Goal: Obtain resource: Download file/media

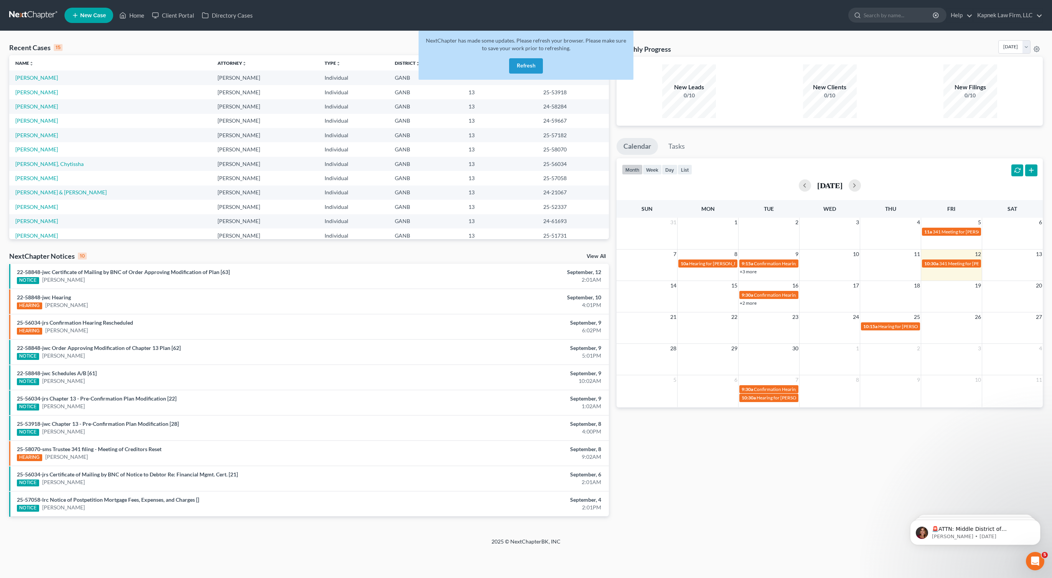
click at [555, 145] on td "25-58070" at bounding box center [573, 149] width 72 height 14
click at [515, 70] on button "Refresh" at bounding box center [526, 65] width 34 height 15
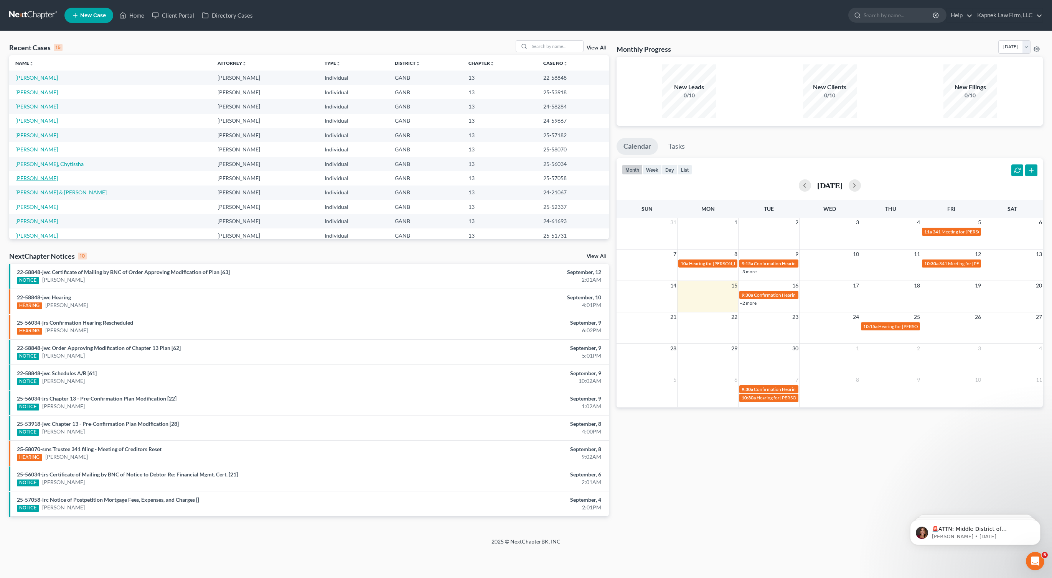
click at [35, 178] on link "[PERSON_NAME]" at bounding box center [36, 178] width 43 height 7
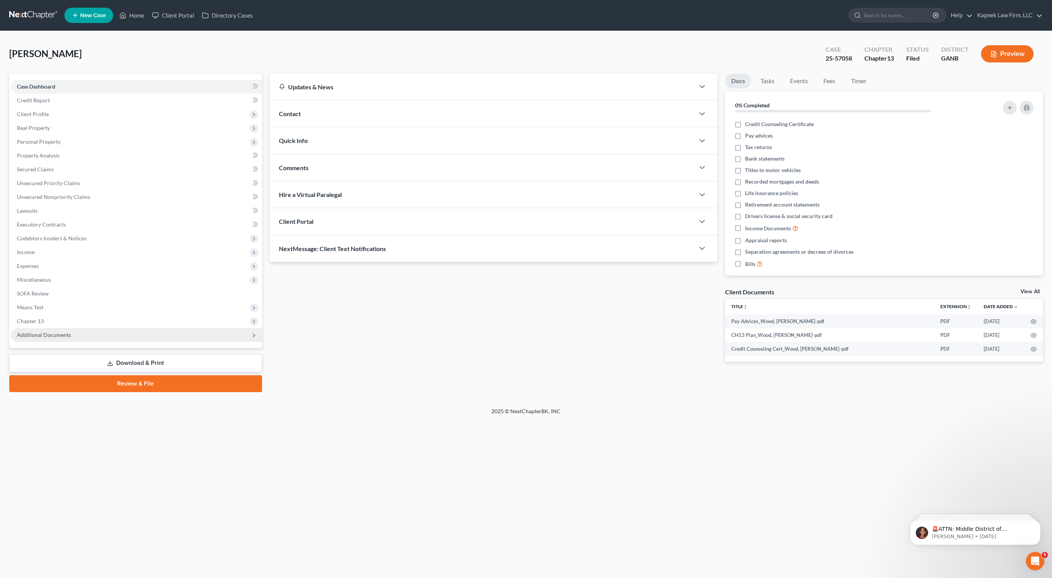
click at [72, 338] on span "Additional Documents" at bounding box center [136, 335] width 251 height 14
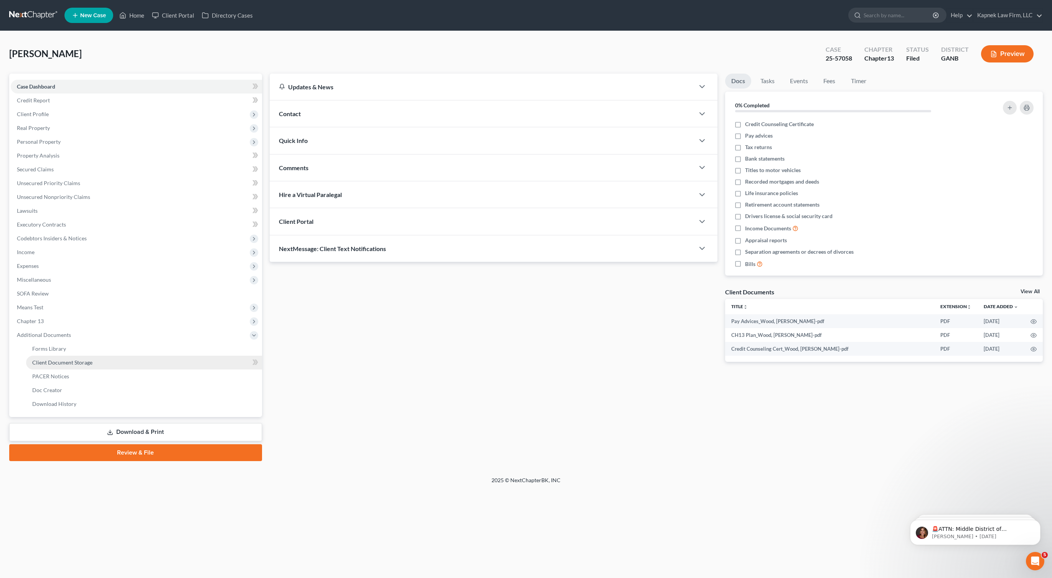
click at [100, 361] on link "Client Document Storage" at bounding box center [144, 363] width 236 height 14
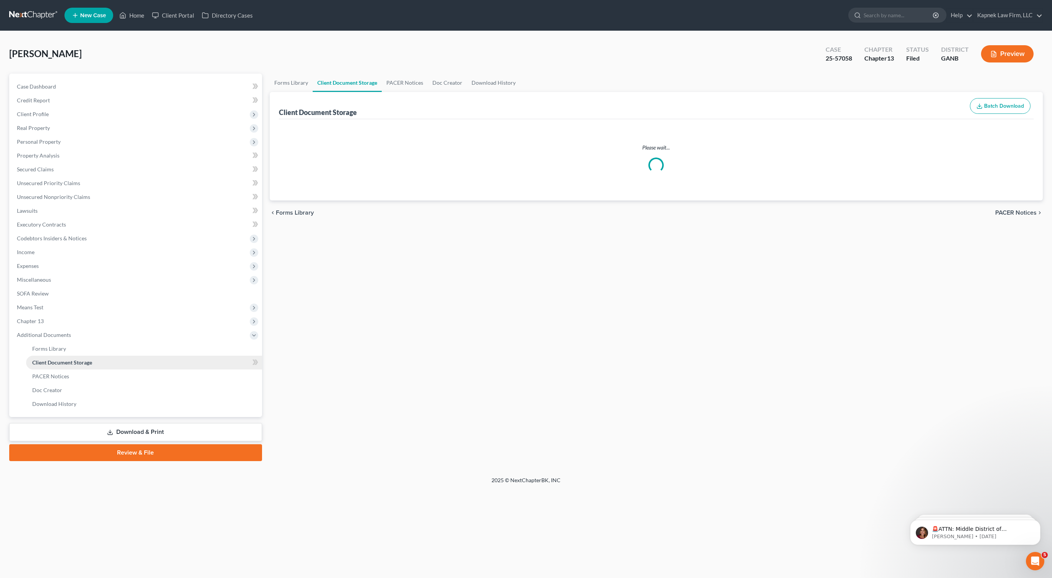
select select "5"
select select "0"
select select "35"
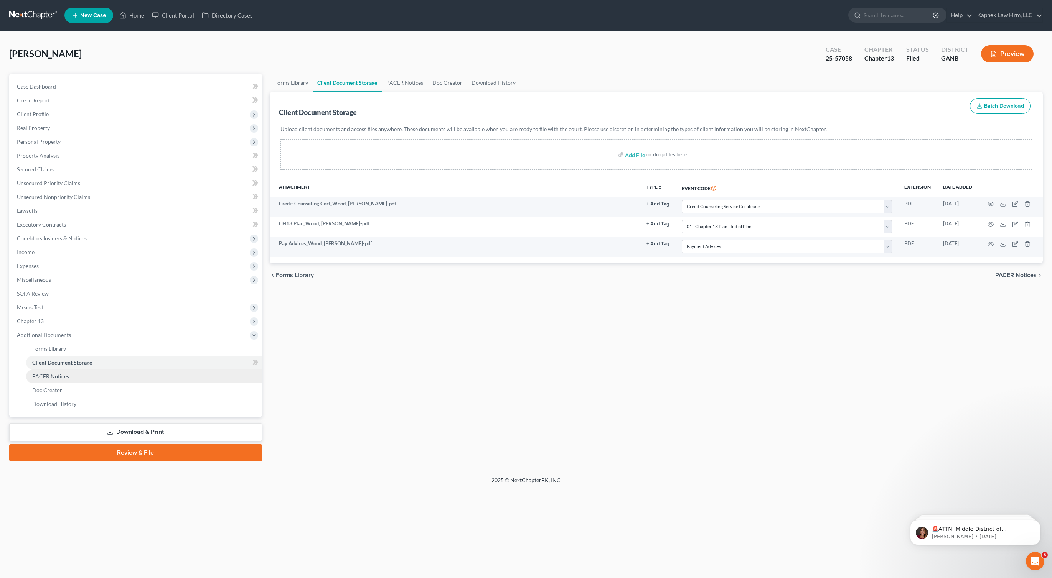
click at [94, 381] on link "PACER Notices" at bounding box center [144, 377] width 236 height 14
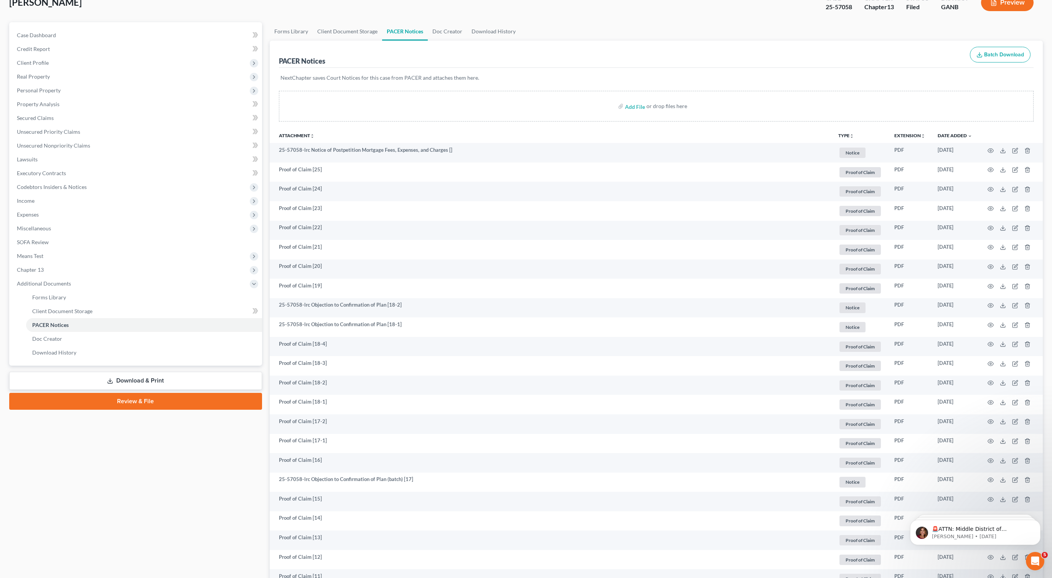
scroll to position [65, 0]
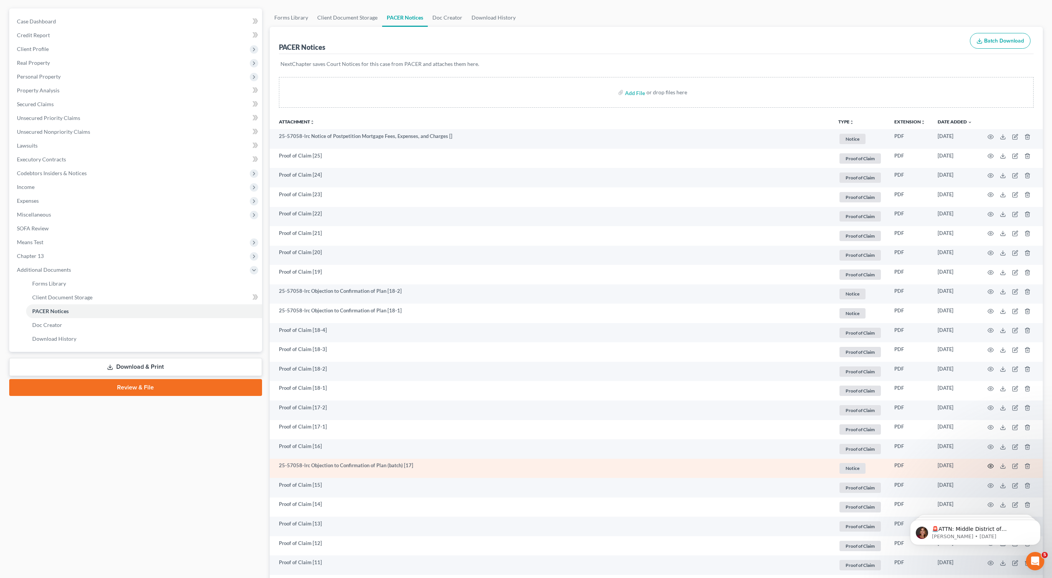
click at [990, 466] on circle "button" at bounding box center [991, 467] width 2 height 2
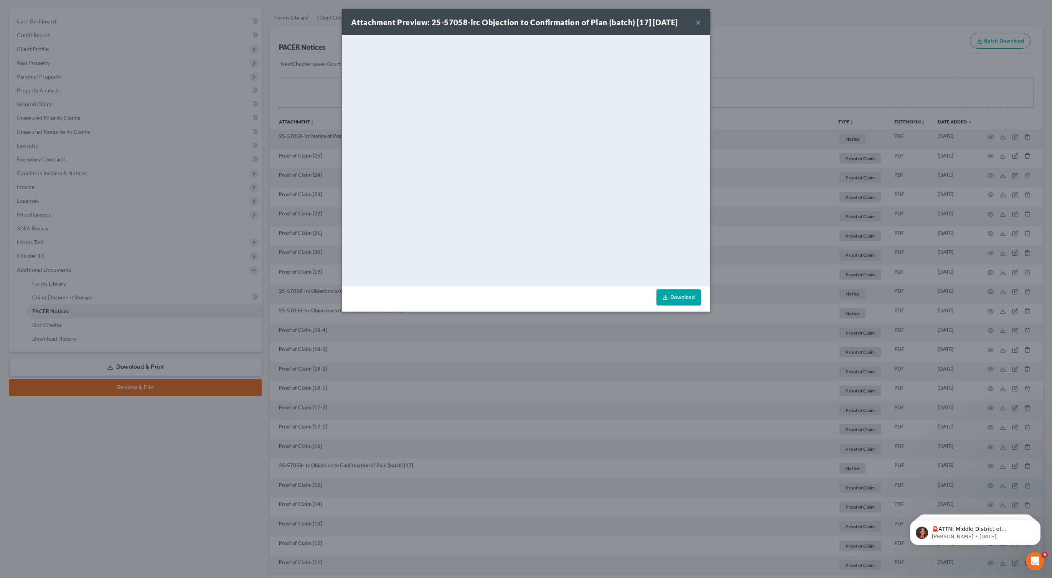
click at [699, 24] on button "×" at bounding box center [697, 22] width 5 height 9
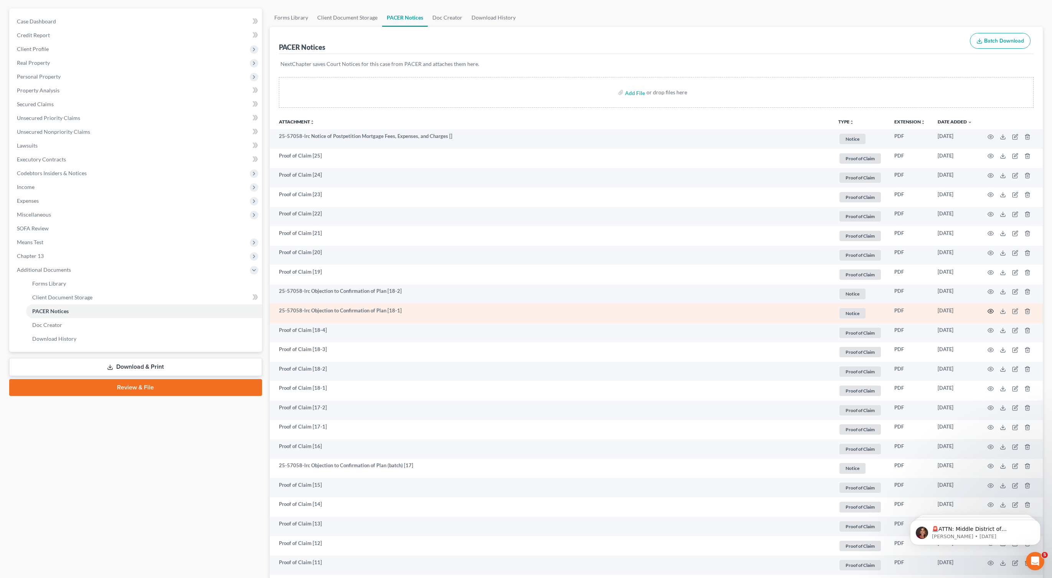
click at [988, 312] on icon "button" at bounding box center [991, 311] width 6 height 4
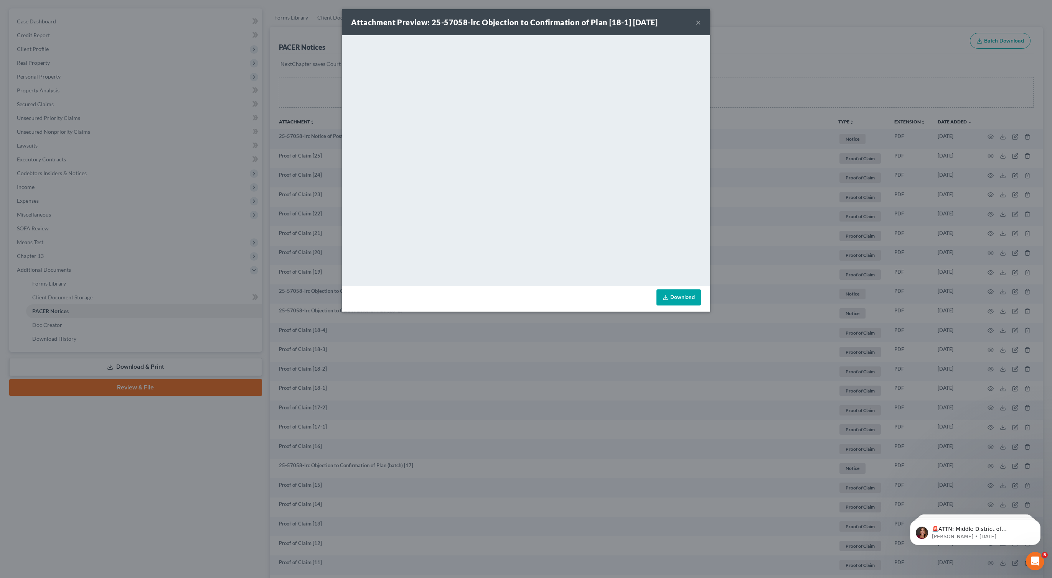
click at [700, 21] on button "×" at bounding box center [697, 22] width 5 height 9
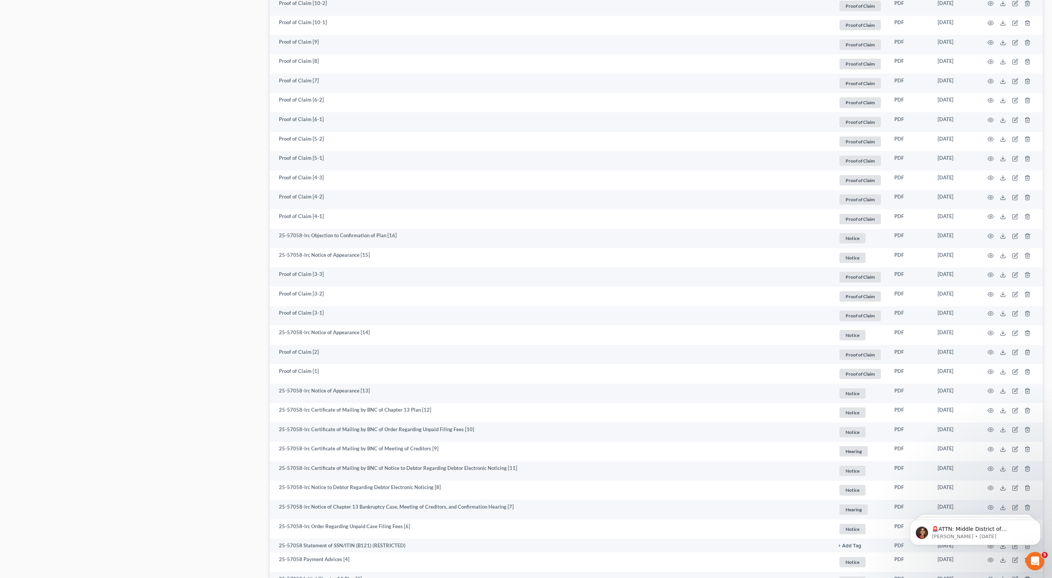
scroll to position [770, 0]
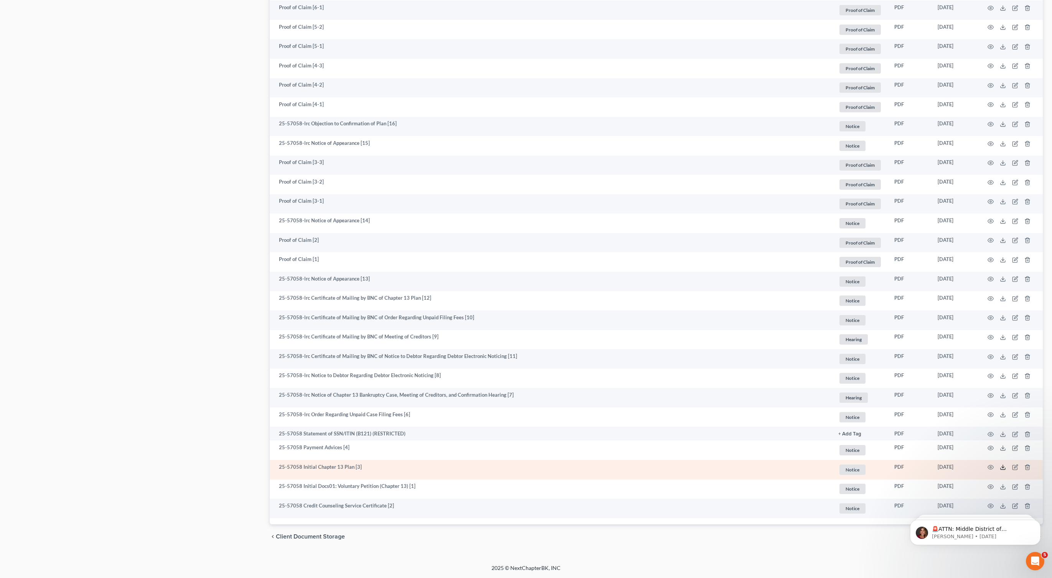
click at [1003, 468] on line at bounding box center [1003, 466] width 0 height 3
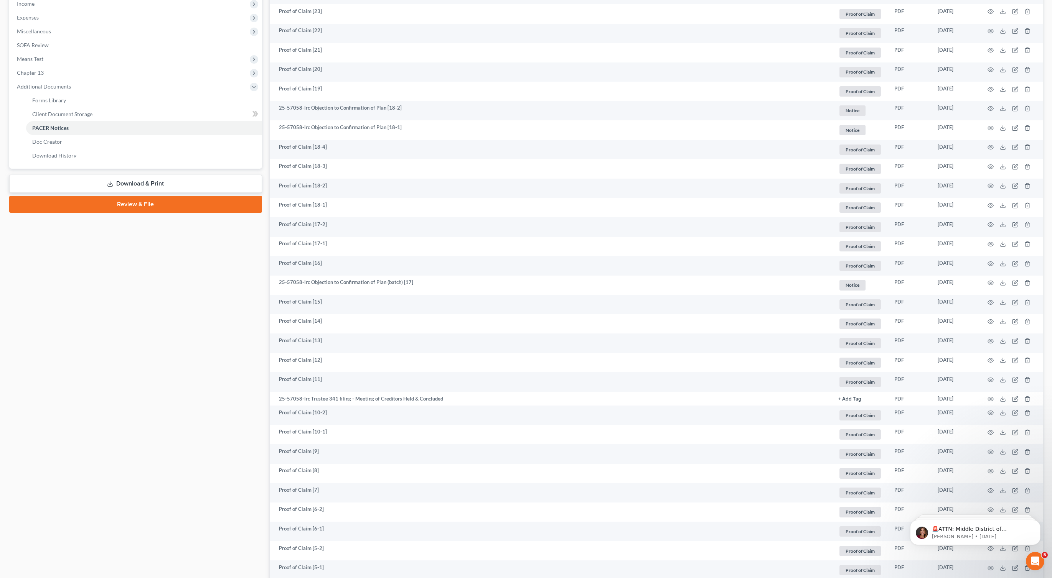
scroll to position [204, 0]
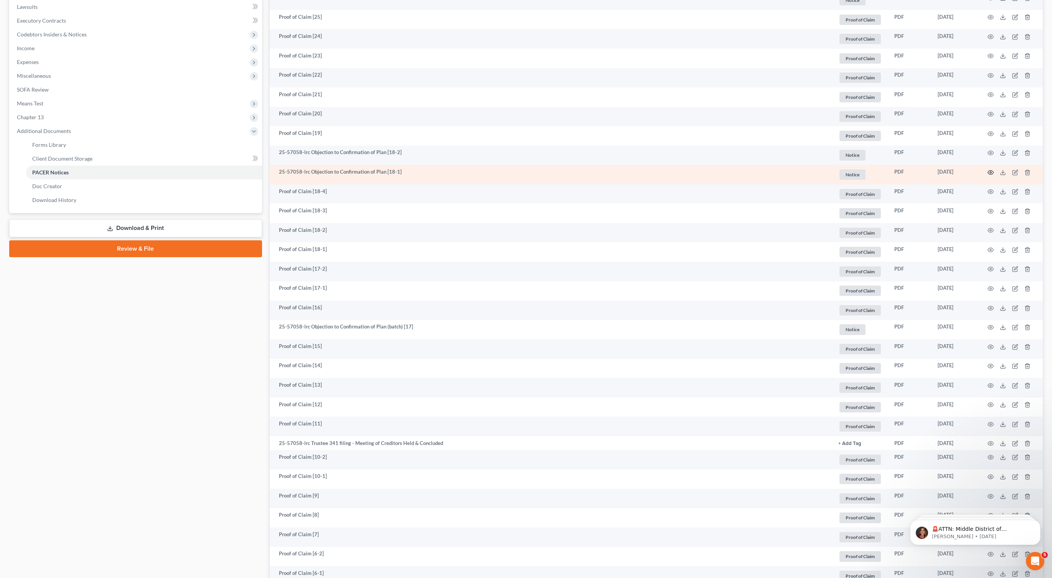
click at [990, 170] on icon "button" at bounding box center [991, 172] width 6 height 4
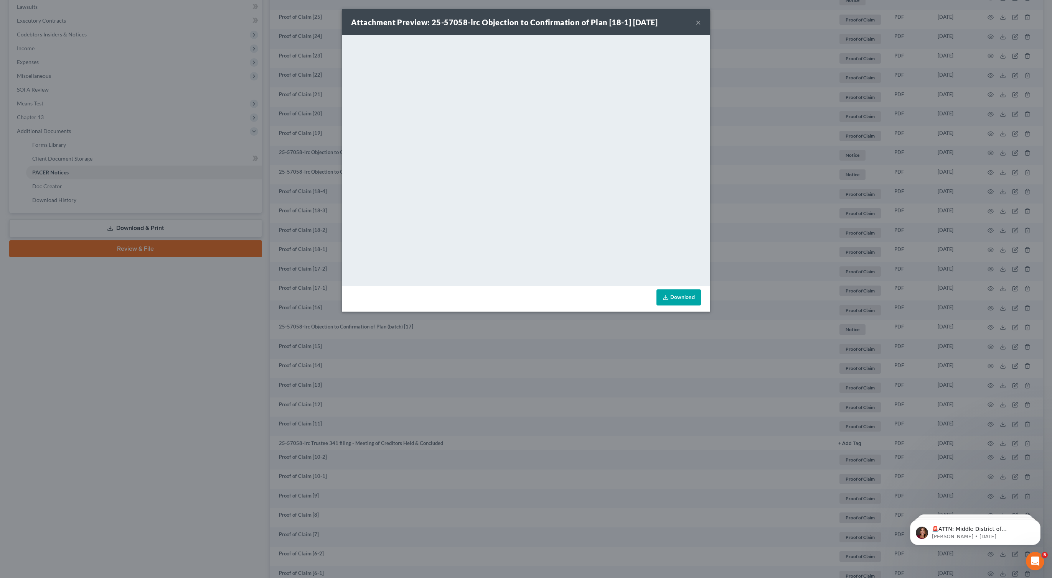
click at [696, 21] on button "×" at bounding box center [697, 22] width 5 height 9
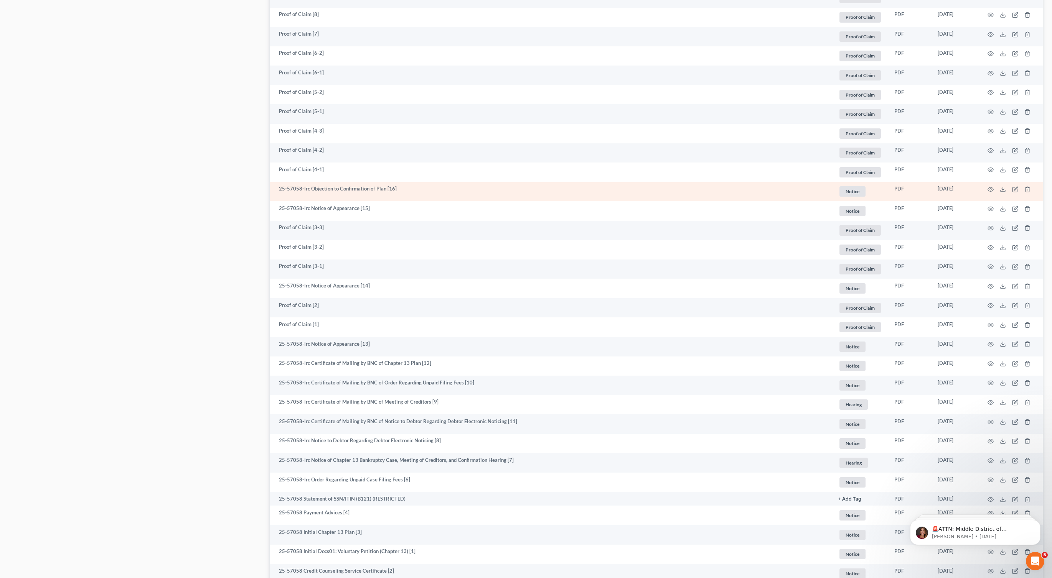
scroll to position [770, 0]
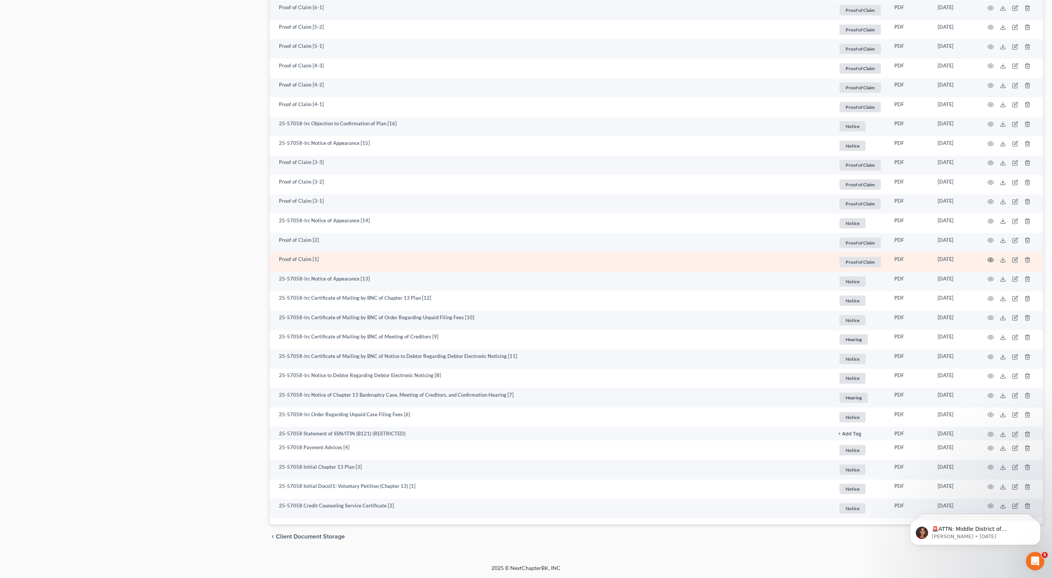
click at [988, 260] on icon "button" at bounding box center [990, 260] width 6 height 6
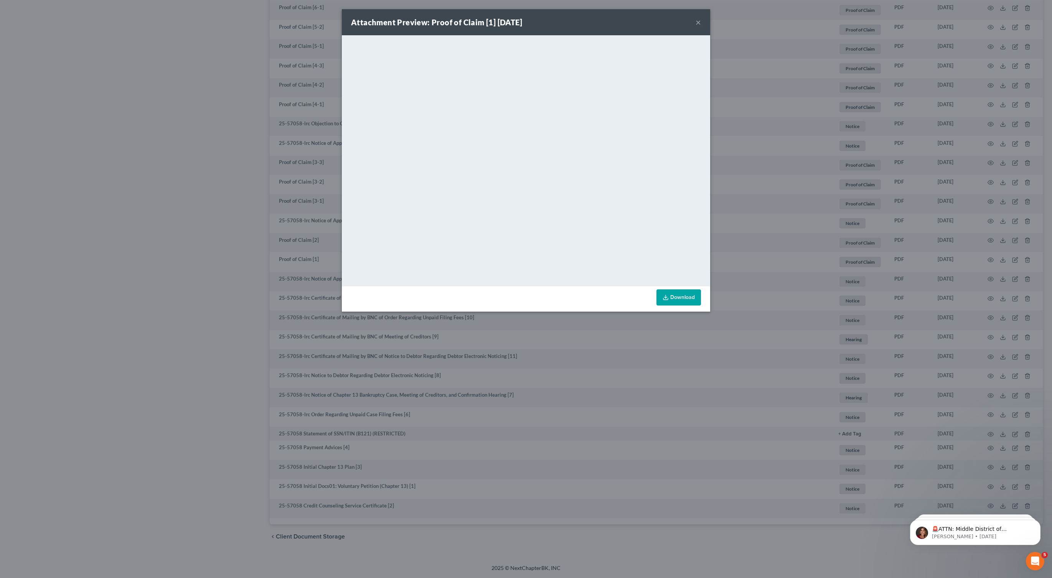
click at [698, 24] on button "×" at bounding box center [697, 22] width 5 height 9
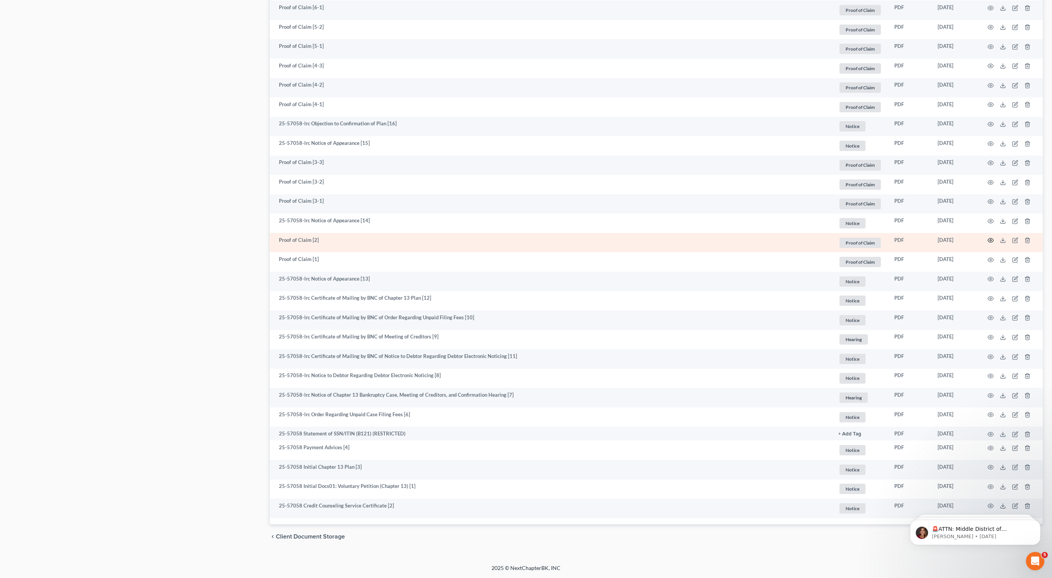
click at [992, 241] on icon "button" at bounding box center [990, 240] width 6 height 6
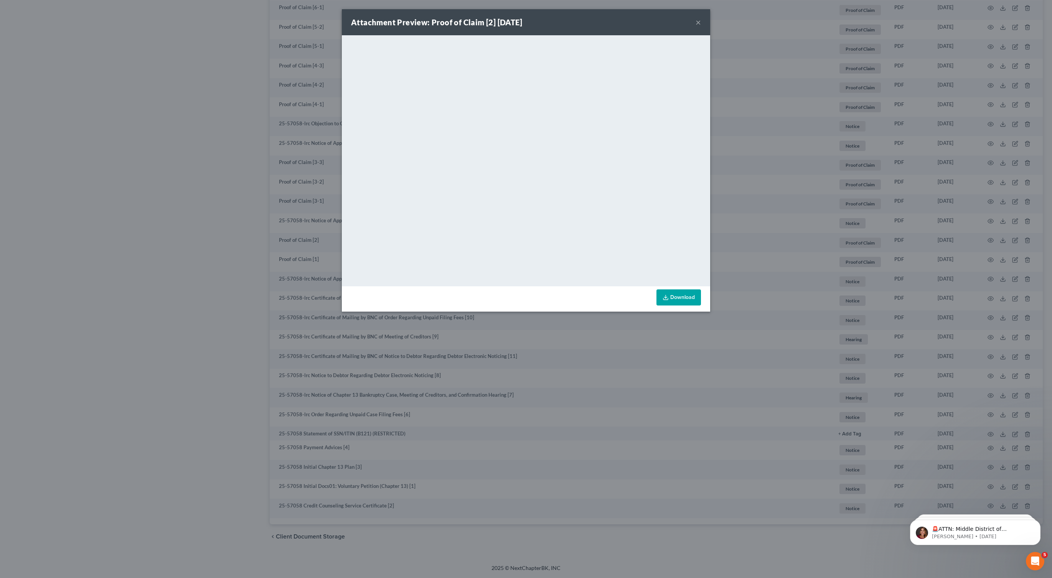
click at [698, 20] on button "×" at bounding box center [697, 22] width 5 height 9
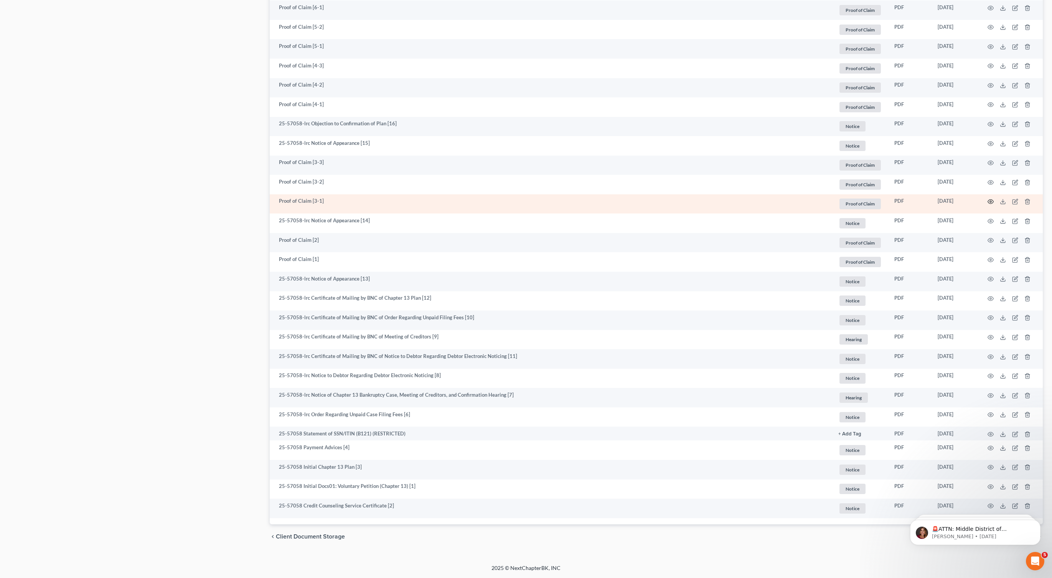
click at [989, 203] on icon "button" at bounding box center [991, 202] width 6 height 4
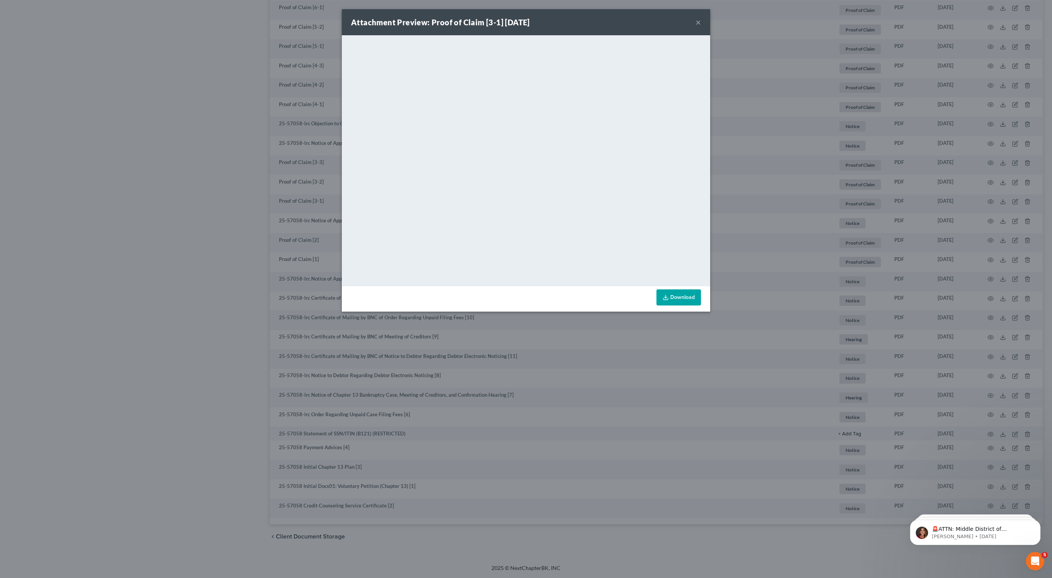
click at [695, 21] on button "×" at bounding box center [697, 22] width 5 height 9
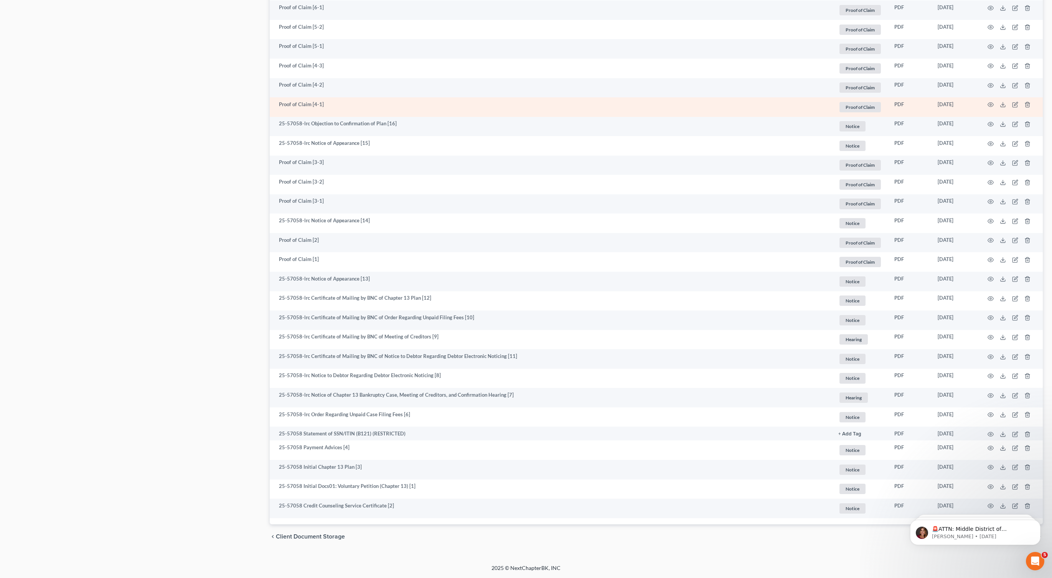
click at [994, 103] on td at bounding box center [1010, 107] width 64 height 20
click at [989, 103] on icon "button" at bounding box center [990, 105] width 6 height 6
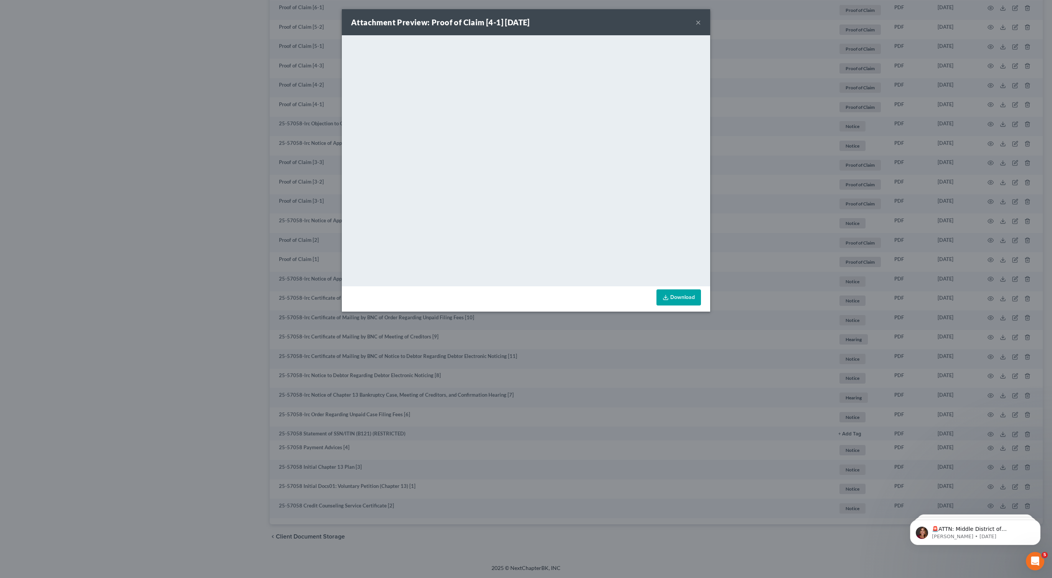
click at [700, 18] on button "×" at bounding box center [697, 22] width 5 height 9
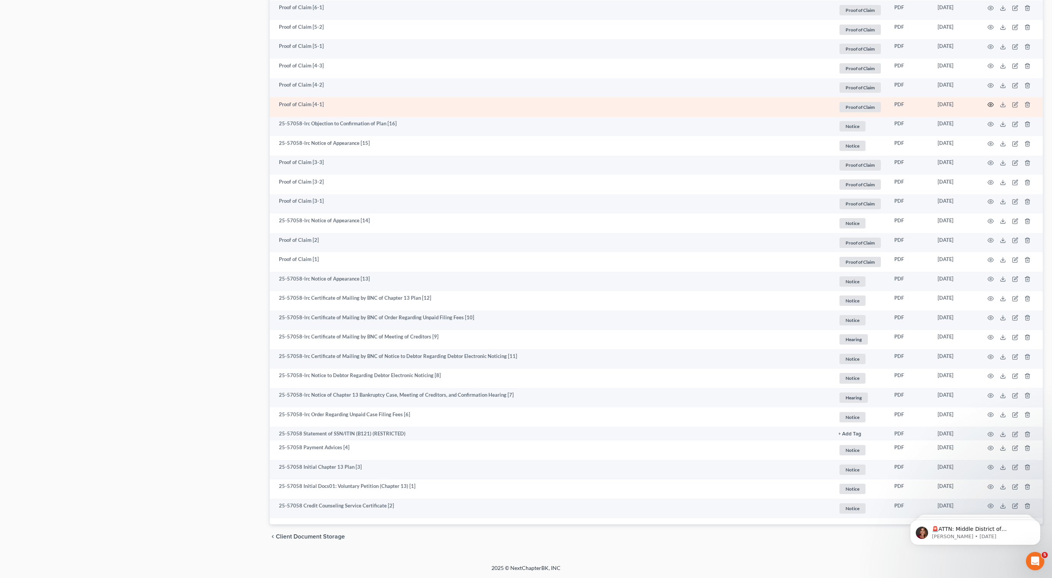
click at [991, 105] on icon "button" at bounding box center [990, 105] width 6 height 6
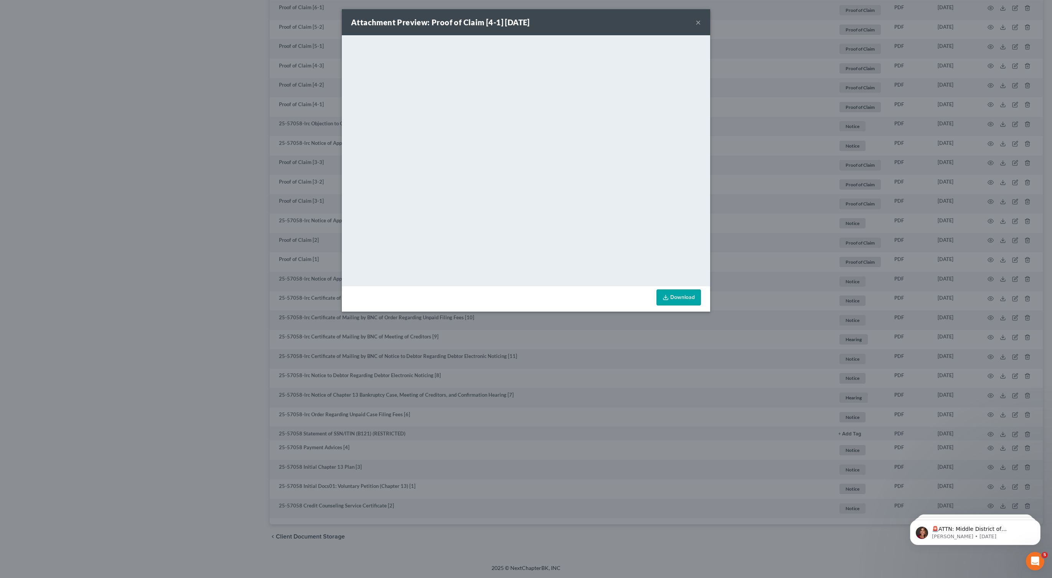
click at [700, 26] on button "×" at bounding box center [697, 22] width 5 height 9
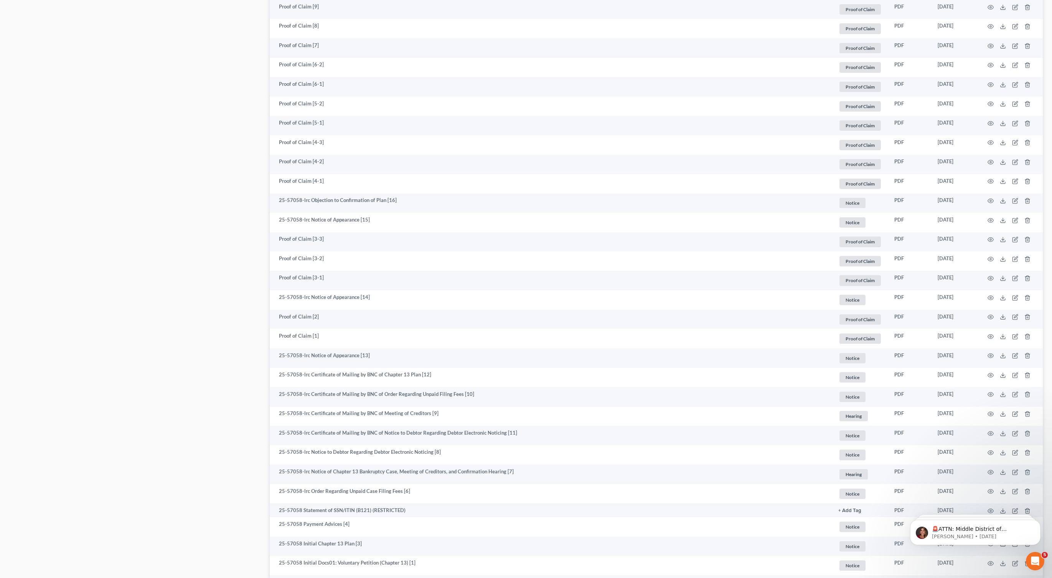
scroll to position [694, 0]
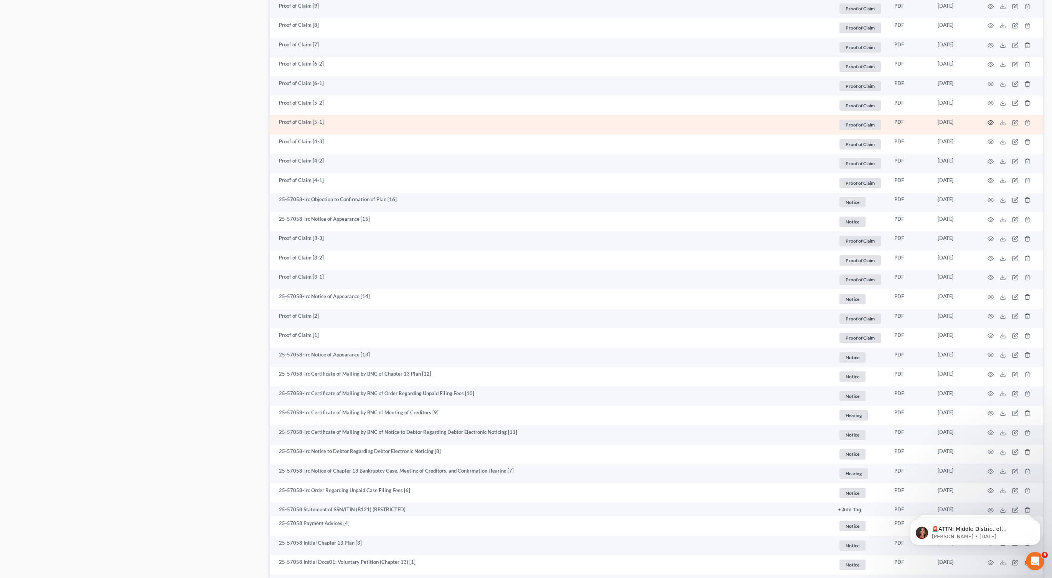
click at [991, 121] on icon "button" at bounding box center [991, 122] width 6 height 4
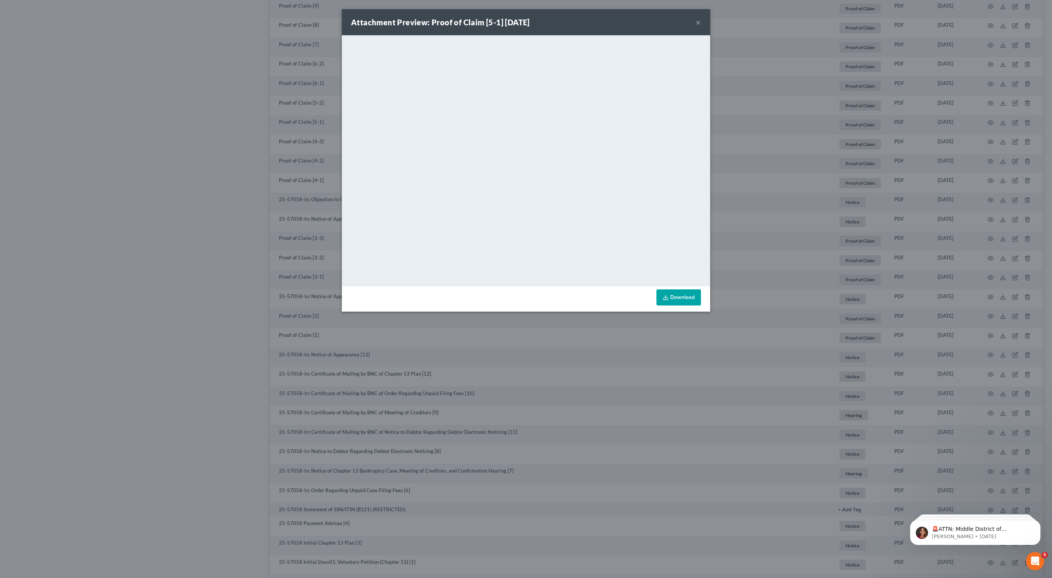
click at [700, 22] on button "×" at bounding box center [697, 22] width 5 height 9
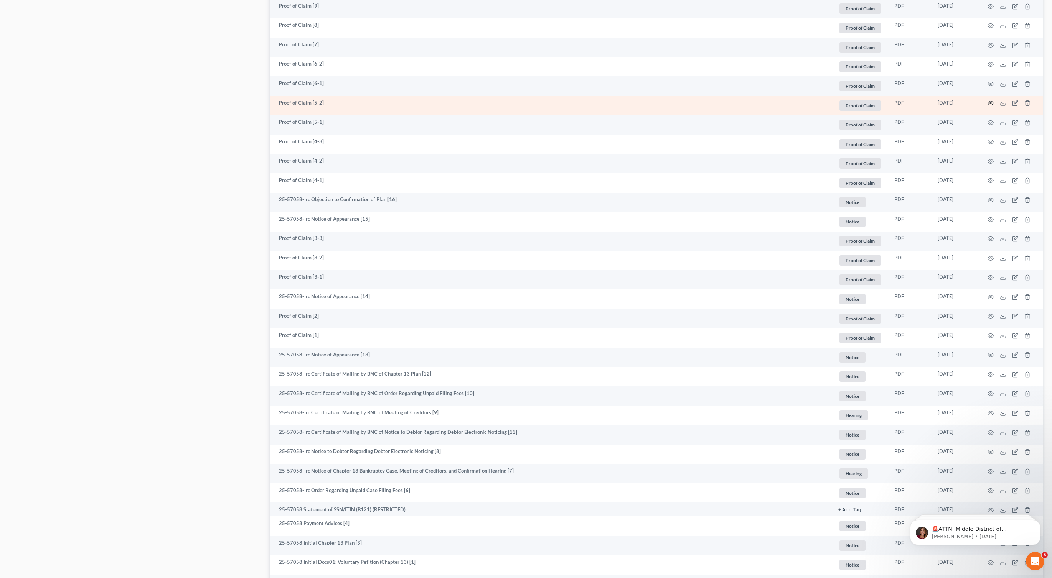
click at [988, 103] on icon "button" at bounding box center [990, 103] width 6 height 6
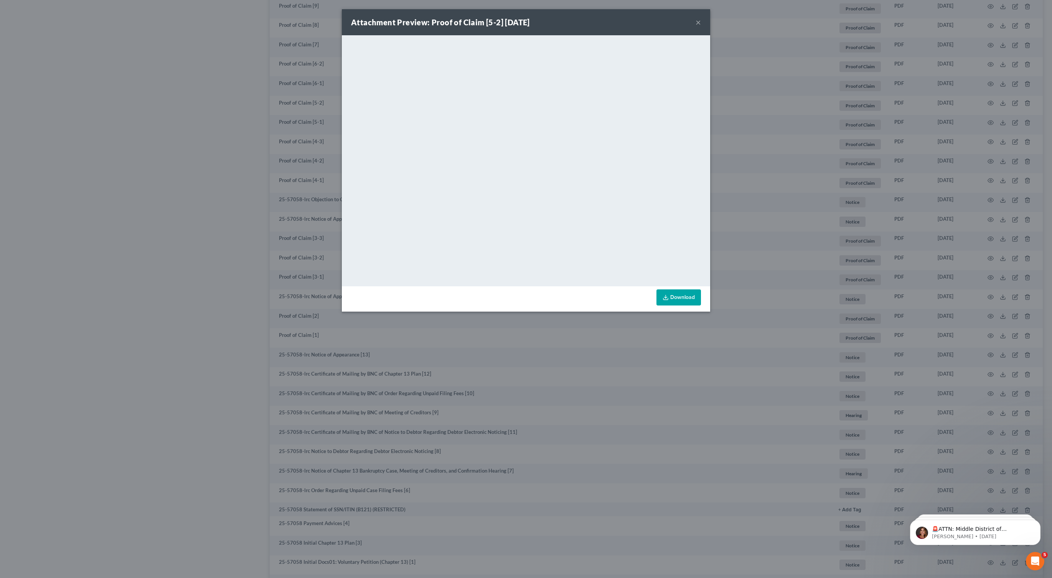
click at [756, 233] on div "Attachment Preview: Proof of Claim [5-2] [DATE] × <object ng-attr-data='[URL][D…" at bounding box center [526, 289] width 1052 height 578
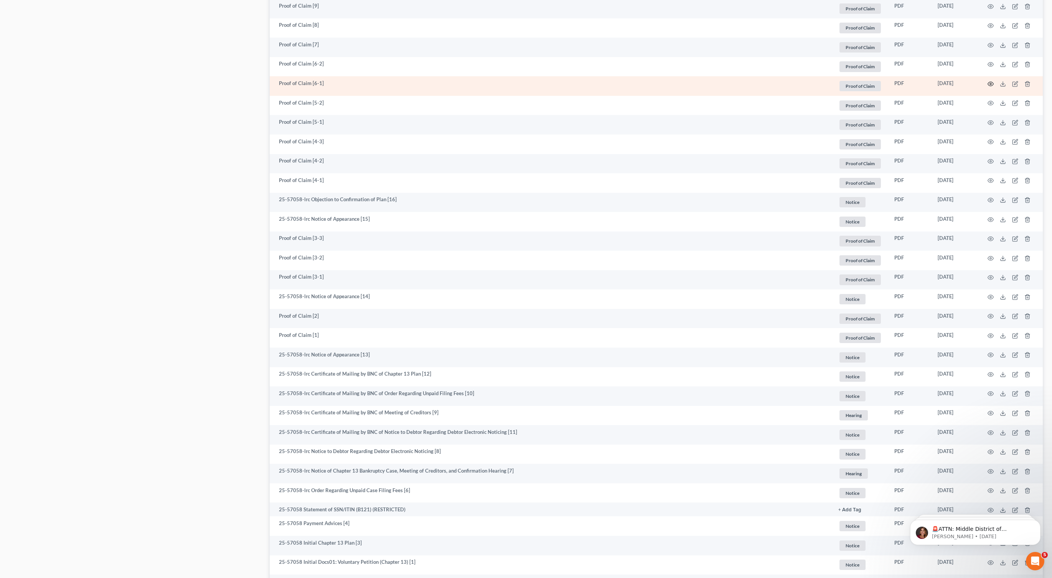
click at [992, 85] on icon "button" at bounding box center [991, 84] width 6 height 4
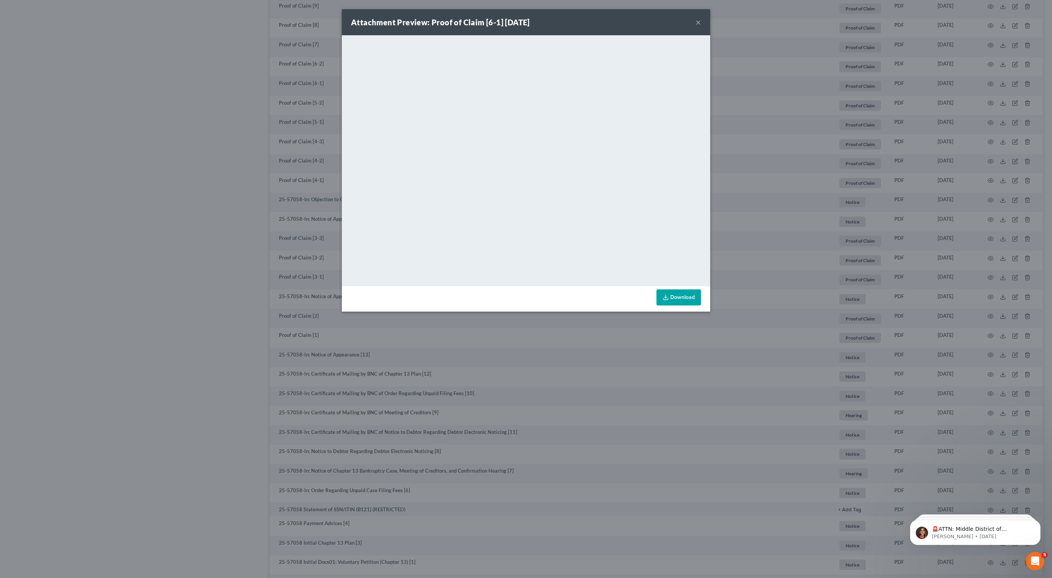
click at [701, 21] on div "Attachment Preview: Proof of Claim [6-1] [DATE] ×" at bounding box center [526, 22] width 368 height 26
click at [693, 25] on div "Attachment Preview: Proof of Claim [6-1] [DATE] ×" at bounding box center [526, 22] width 368 height 26
click at [698, 23] on button "×" at bounding box center [697, 22] width 5 height 9
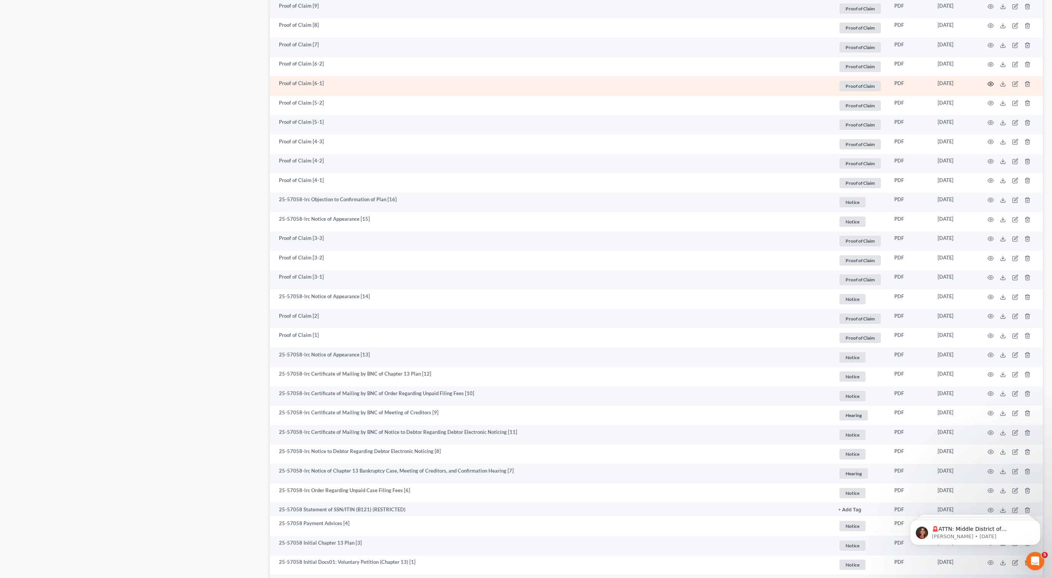
click at [991, 85] on icon "button" at bounding box center [990, 84] width 6 height 6
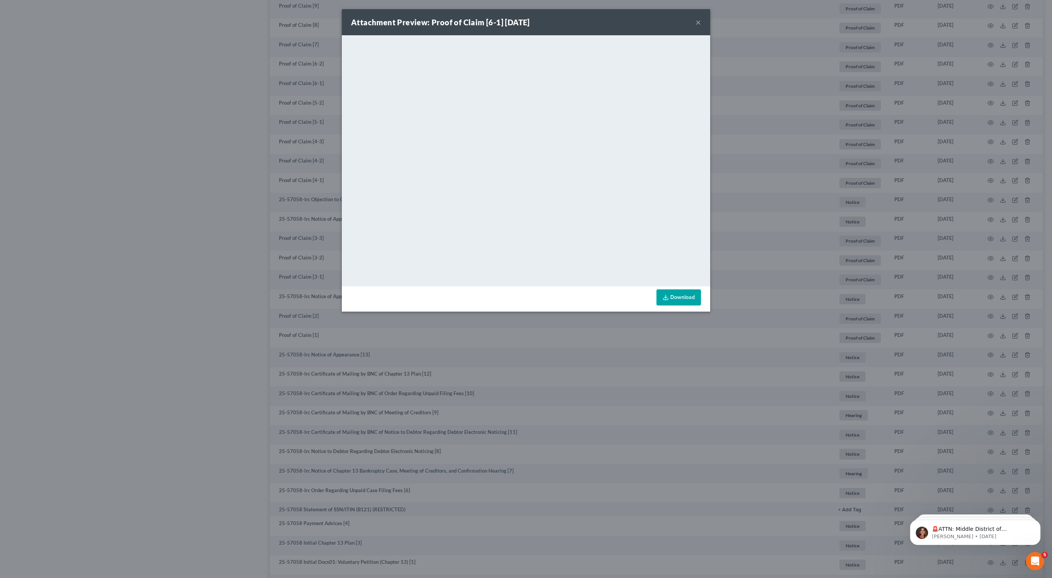
click at [701, 20] on div "Attachment Preview: Proof of Claim [6-1] [DATE] ×" at bounding box center [526, 22] width 368 height 26
click at [697, 20] on button "×" at bounding box center [697, 22] width 5 height 9
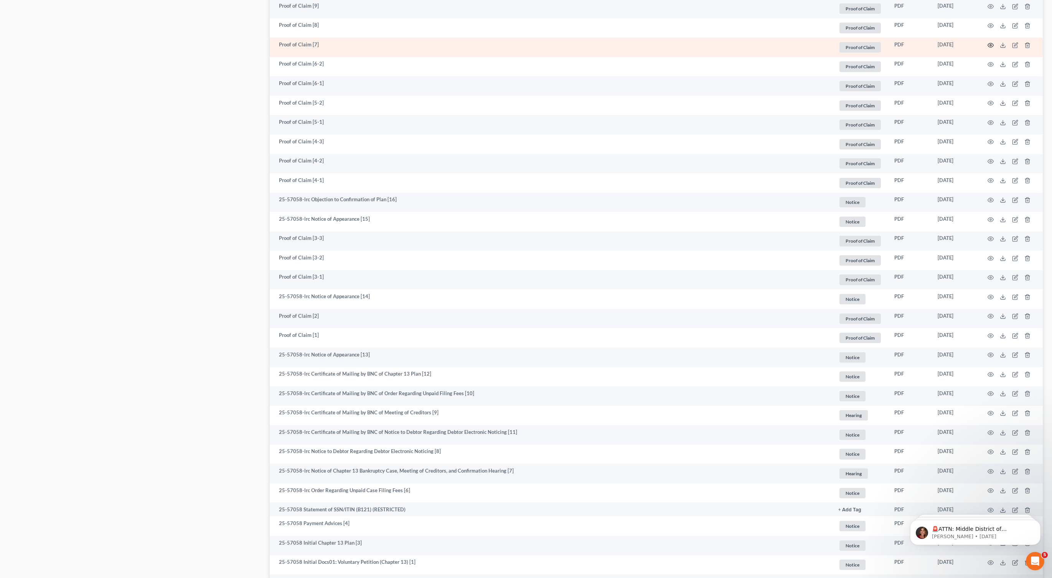
click at [991, 46] on icon "button" at bounding box center [990, 45] width 6 height 6
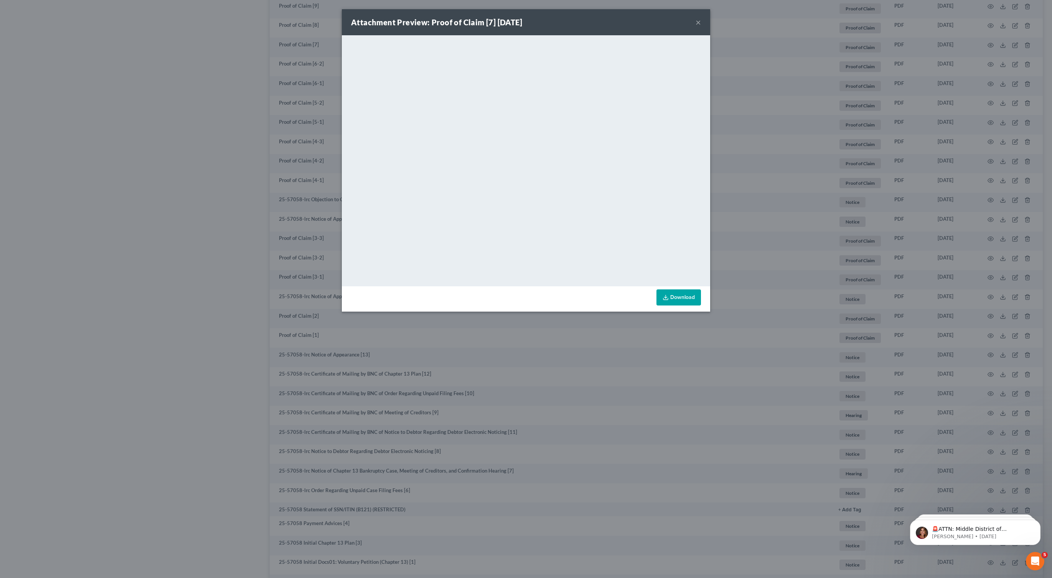
click at [697, 20] on button "×" at bounding box center [697, 22] width 5 height 9
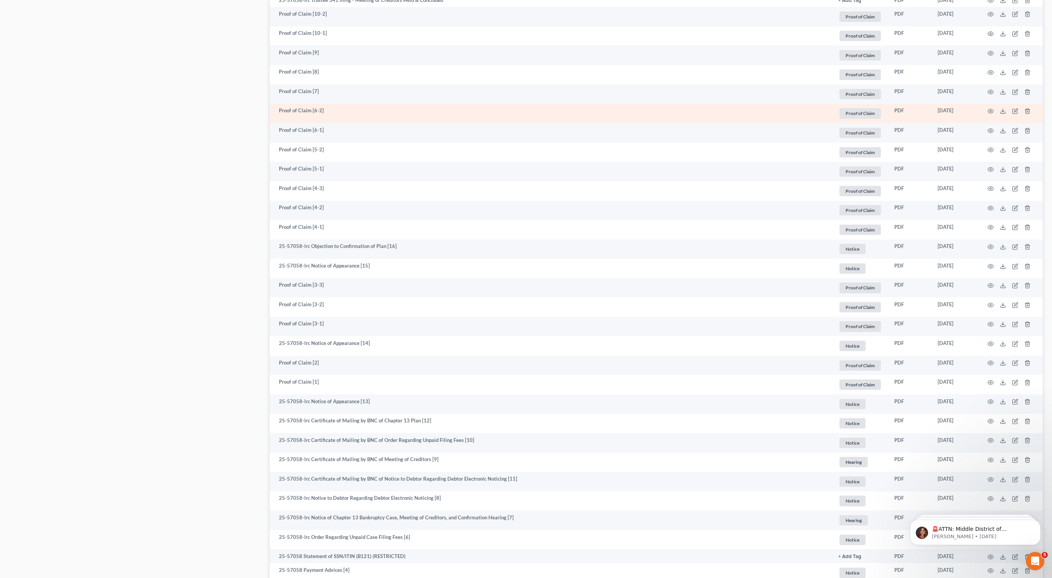
scroll to position [648, 0]
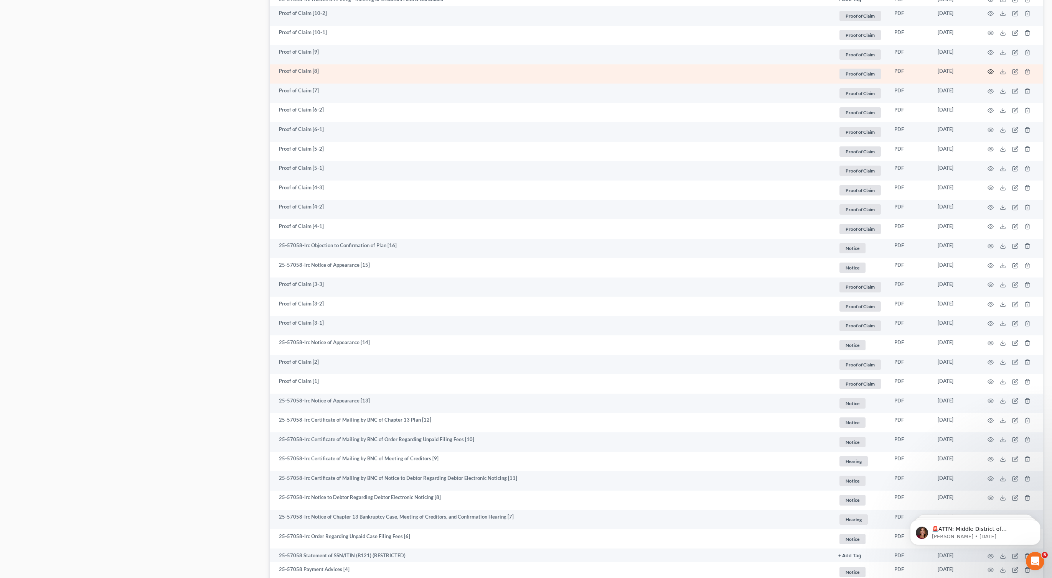
click at [992, 71] on icon "button" at bounding box center [990, 72] width 6 height 6
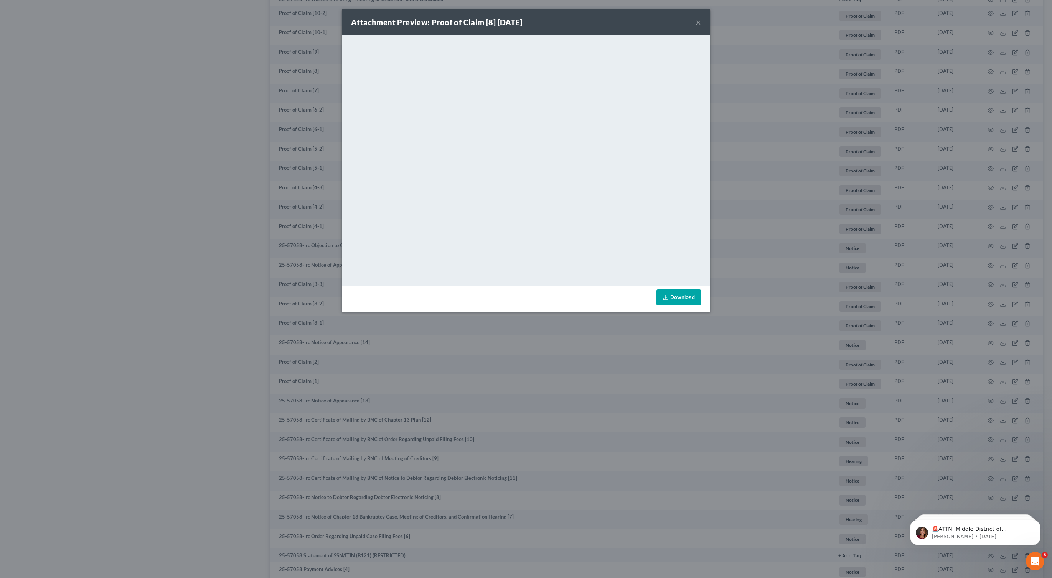
click at [699, 18] on button "×" at bounding box center [697, 22] width 5 height 9
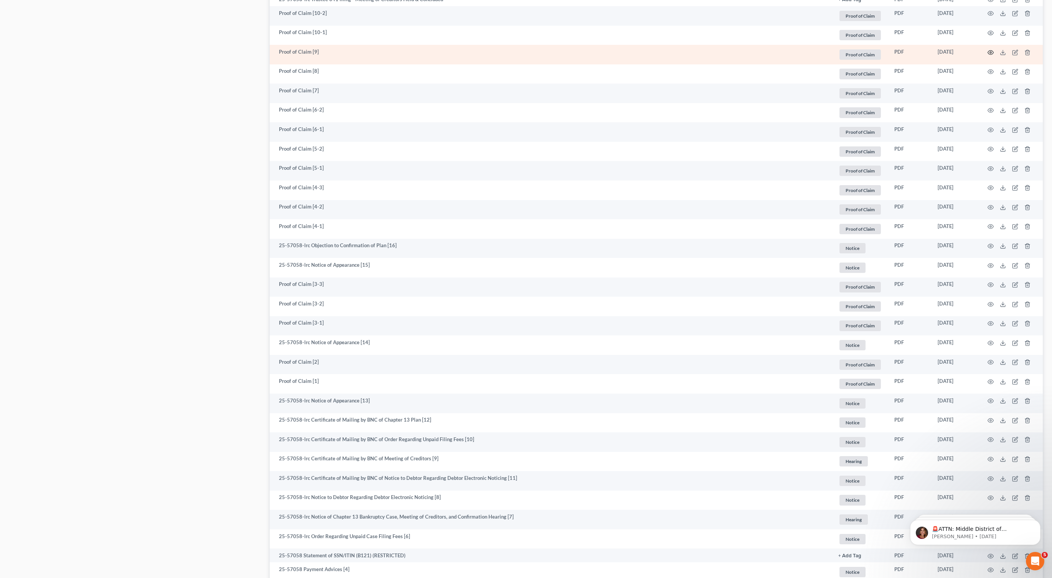
click at [990, 52] on icon "button" at bounding box center [990, 52] width 6 height 6
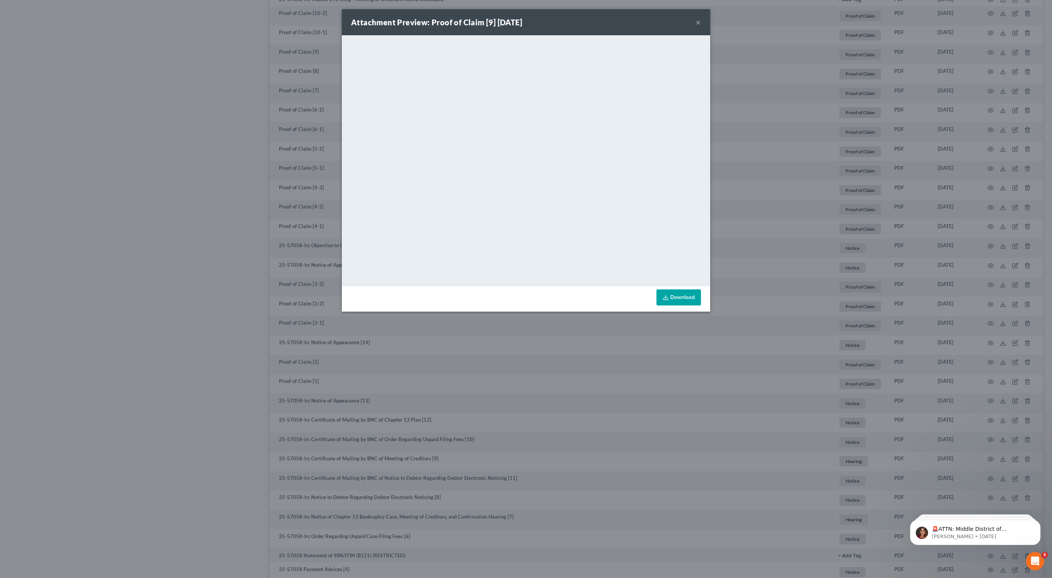
click at [671, 293] on link "Download" at bounding box center [678, 298] width 44 height 16
click at [697, 22] on button "×" at bounding box center [697, 22] width 5 height 9
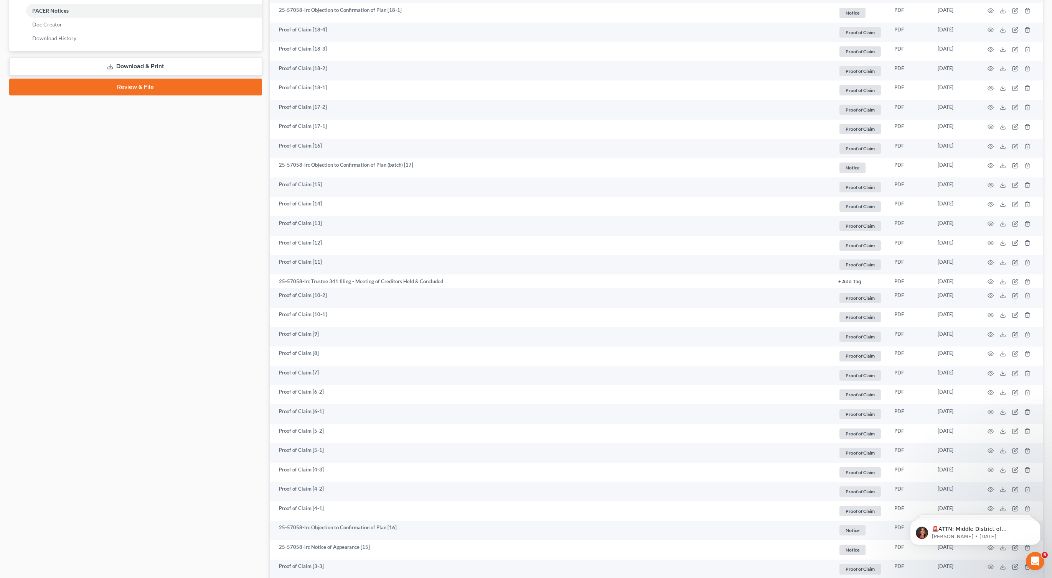
scroll to position [0, 0]
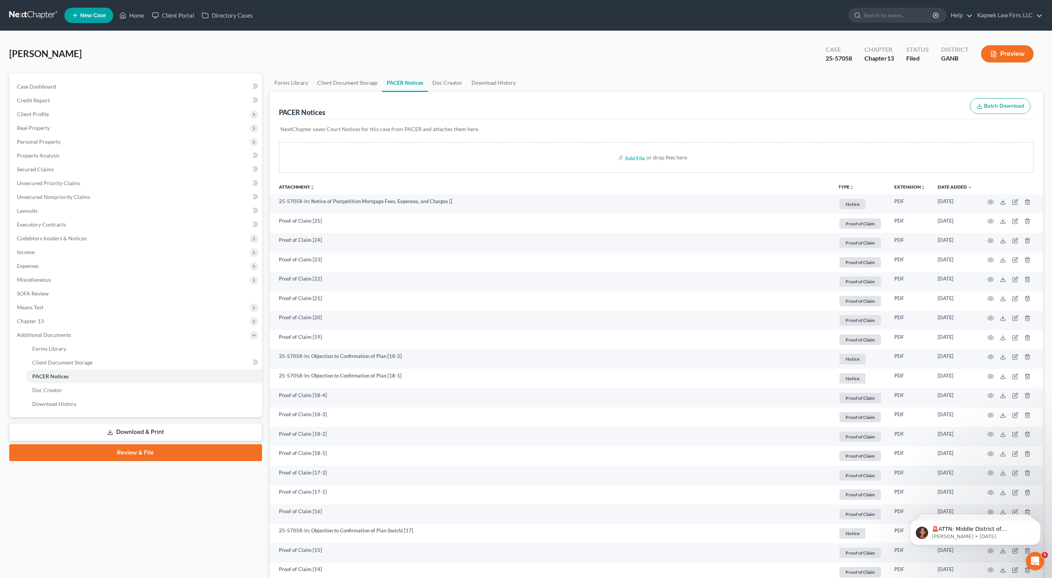
click at [847, 188] on button "TYPE unfold_more" at bounding box center [846, 187] width 16 height 5
click at [863, 246] on link "Proof of Claim" at bounding box center [861, 244] width 46 height 13
click at [989, 109] on button "Batch Download" at bounding box center [1000, 106] width 61 height 16
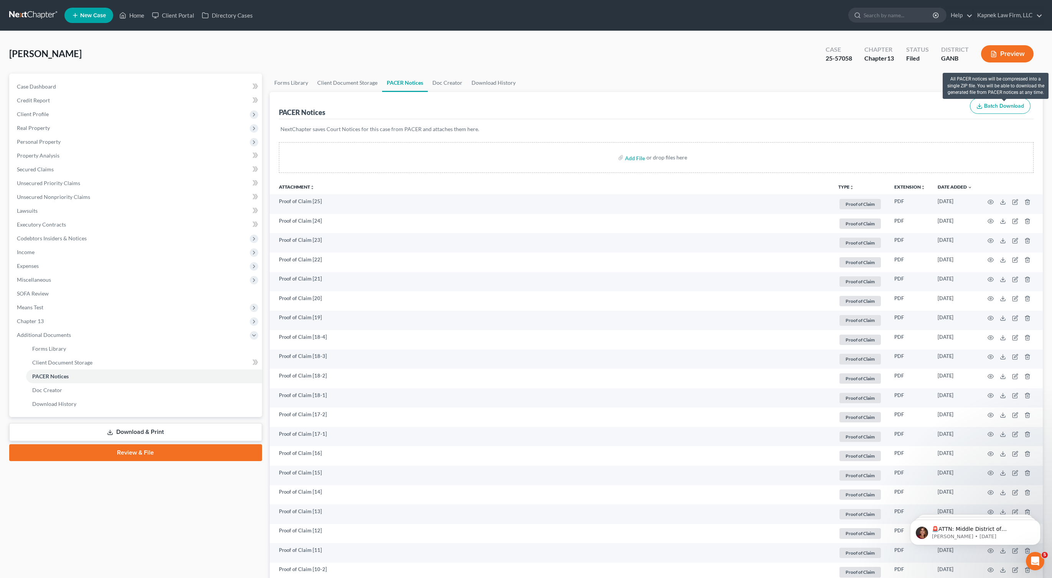
click at [1007, 104] on span "Batch Download" at bounding box center [1004, 106] width 40 height 7
click at [153, 432] on link "Download & Print" at bounding box center [135, 432] width 253 height 18
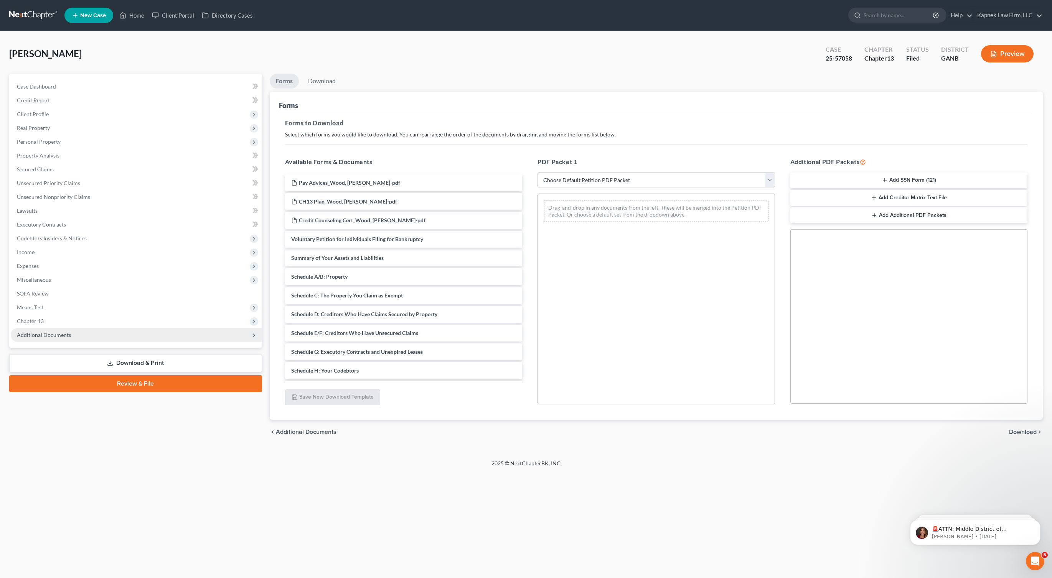
click at [170, 339] on span "Additional Documents" at bounding box center [136, 335] width 251 height 14
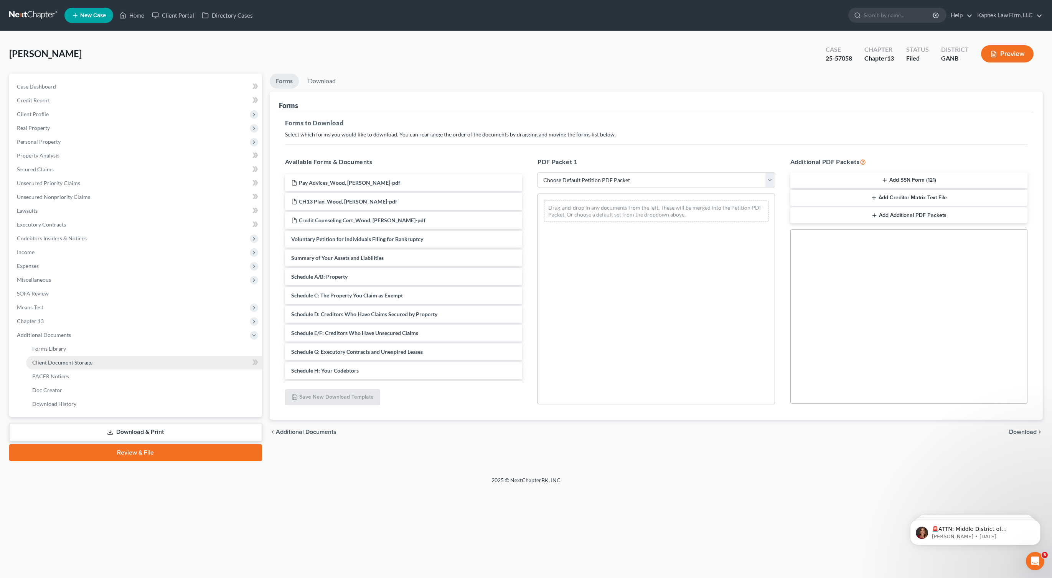
click at [140, 366] on link "Client Document Storage" at bounding box center [144, 363] width 236 height 14
select select "5"
select select "0"
select select "35"
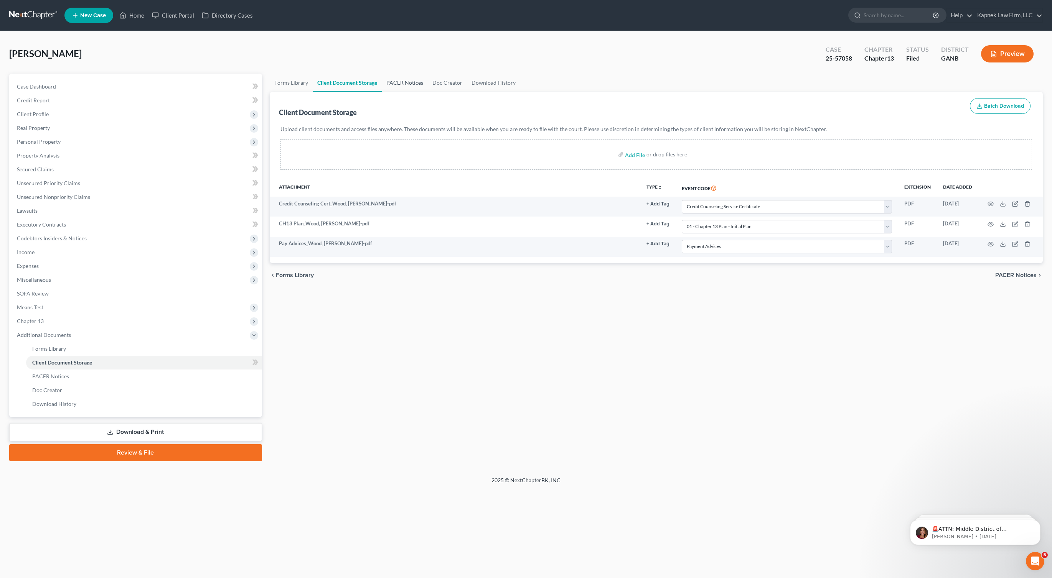
click at [409, 87] on link "PACER Notices" at bounding box center [405, 83] width 46 height 18
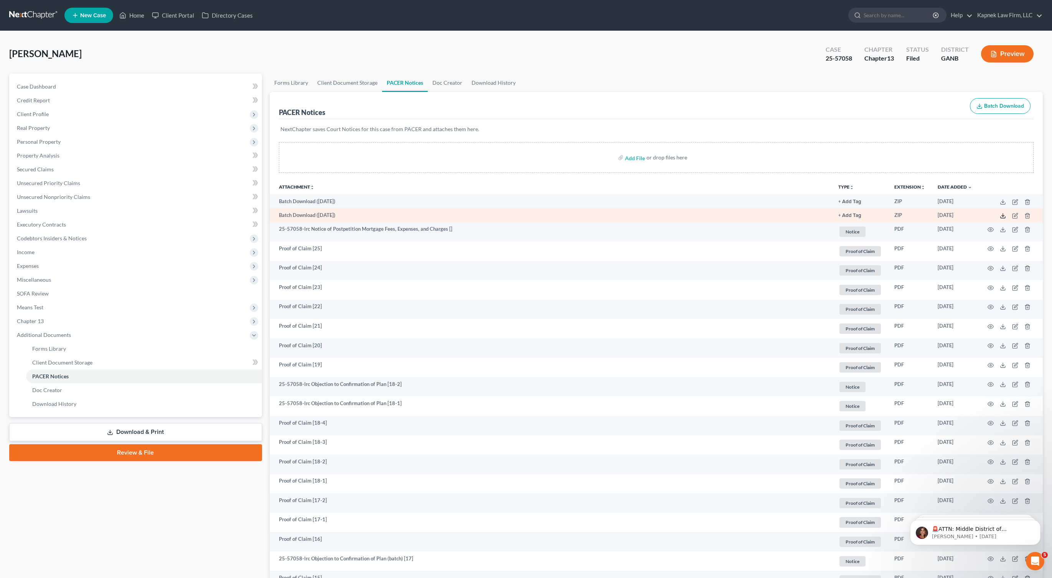
click at [1002, 219] on icon at bounding box center [1003, 216] width 6 height 6
